Goal: Information Seeking & Learning: Learn about a topic

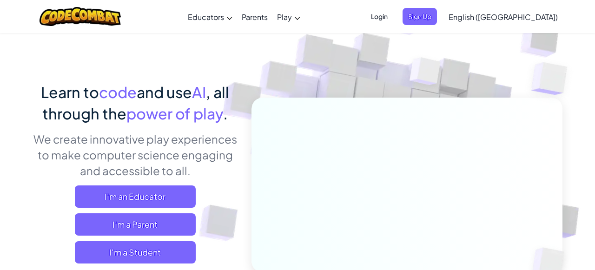
scroll to position [25, 0]
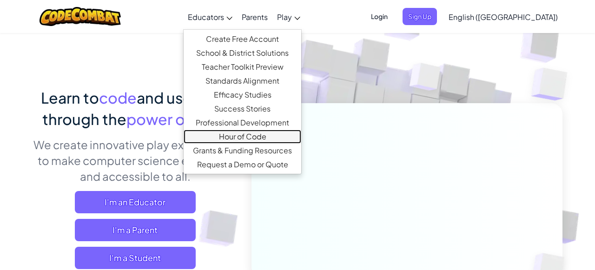
click at [284, 139] on link "Hour of Code" at bounding box center [243, 137] width 118 height 14
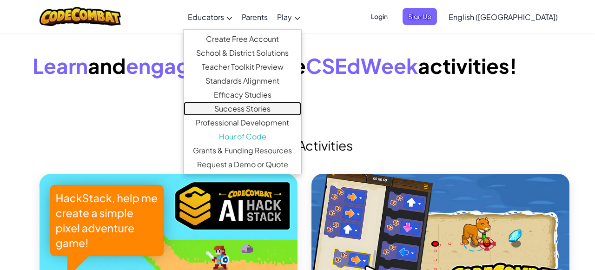
click at [283, 108] on link "Success Stories" at bounding box center [243, 109] width 118 height 14
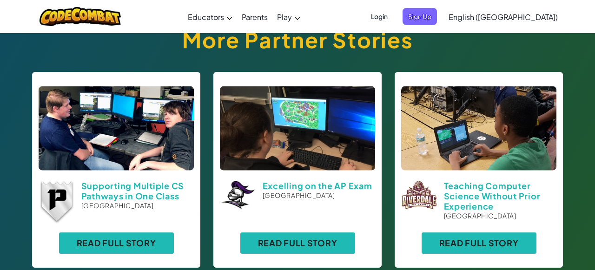
scroll to position [1069, 0]
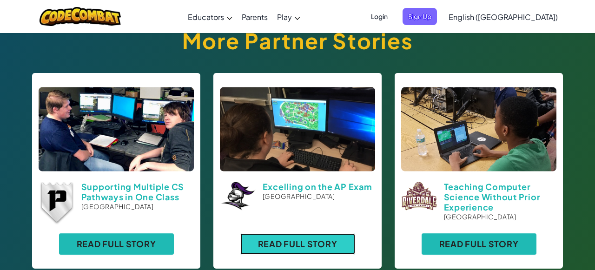
click at [277, 234] on link "Read Full Story" at bounding box center [297, 244] width 115 height 21
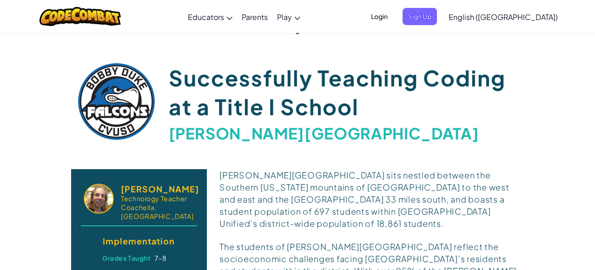
scroll to position [0, 0]
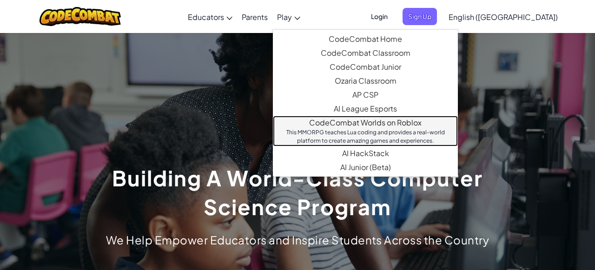
click at [429, 138] on div "This MMORPG teaches Lua coding and provides a real-world platform to create ama…" at bounding box center [365, 136] width 167 height 17
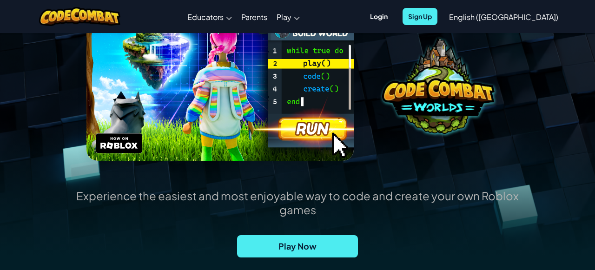
scroll to position [120, 0]
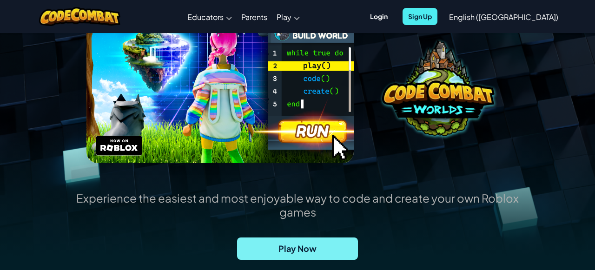
click at [297, 253] on span "Play Now" at bounding box center [297, 249] width 121 height 22
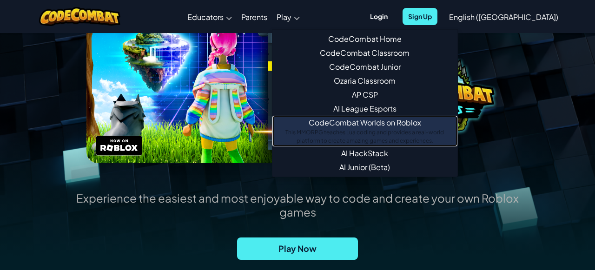
click at [397, 122] on link "CodeCombat Worlds on Roblox This MMORPG teaches Lua coding and provides a real-…" at bounding box center [365, 131] width 185 height 31
